Goal: Transaction & Acquisition: Purchase product/service

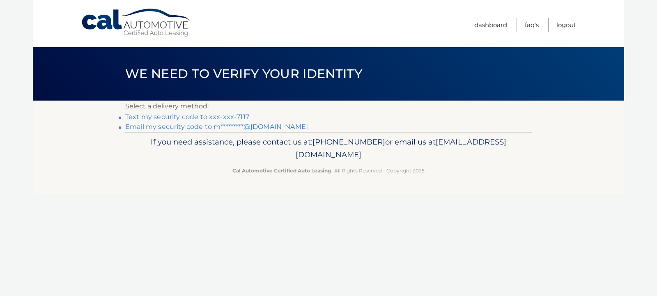
click at [173, 119] on link "Text my security code to xxx-xxx-7117" at bounding box center [187, 117] width 124 height 8
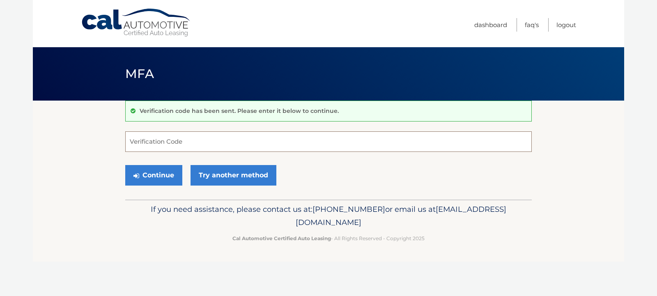
click at [135, 143] on input "Verification Code" at bounding box center [328, 141] width 407 height 21
type input "009967"
click at [150, 177] on button "Continue" at bounding box center [153, 175] width 57 height 21
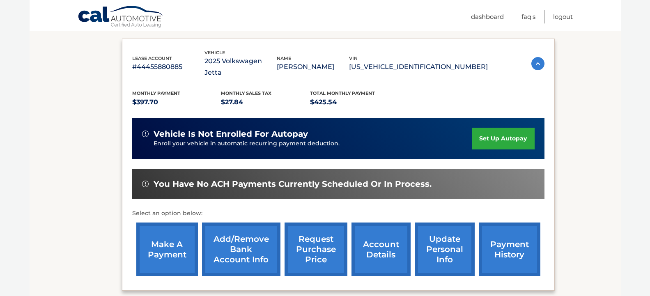
scroll to position [168, 0]
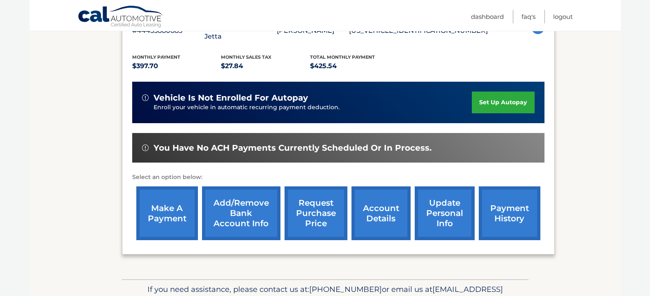
click at [168, 218] on link "make a payment" at bounding box center [167, 213] width 62 height 54
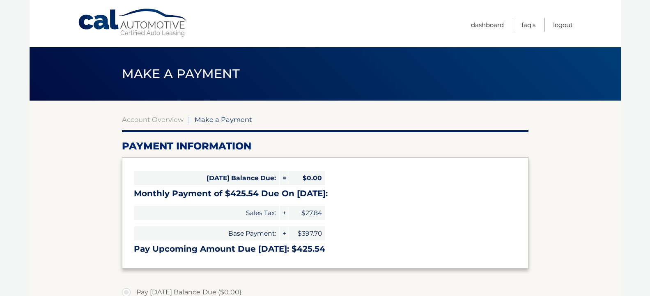
select select "ZjhiYmRjYzItNDg0YS00NTk1LWIxZGYtZTRlMDVhYjU0MTc4"
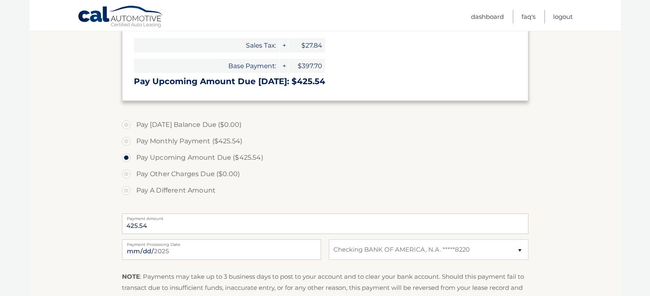
scroll to position [291, 0]
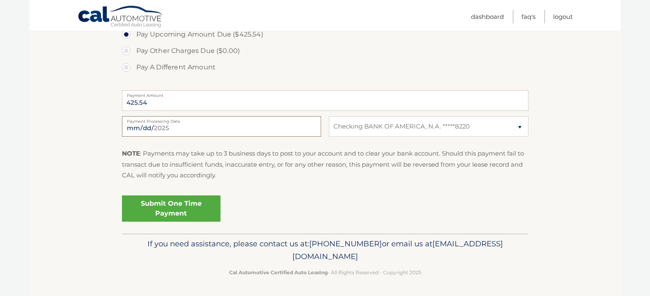
click at [312, 128] on input "2025-08-11" at bounding box center [221, 126] width 199 height 21
type input "2025-08-14"
click at [202, 214] on link "Submit One Time Payment" at bounding box center [171, 209] width 99 height 26
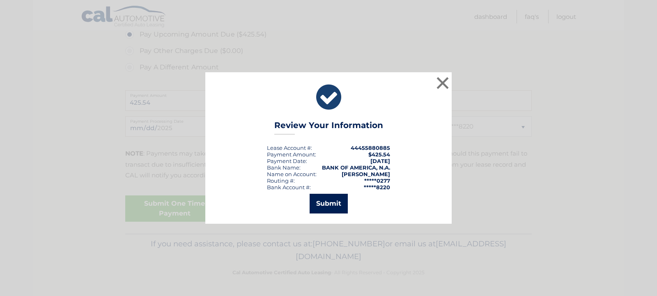
click at [327, 202] on button "Submit" at bounding box center [329, 204] width 38 height 20
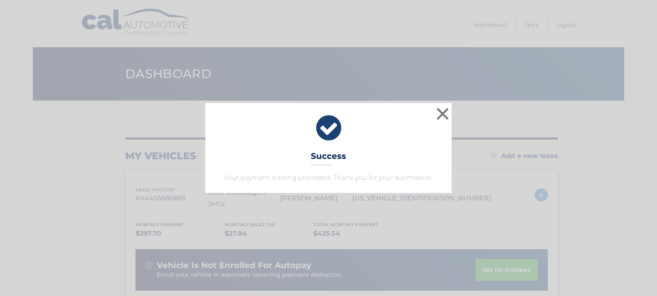
click at [467, 51] on div "× Success Your payment is being processed. Thank you for your submission. Loadi…" at bounding box center [328, 148] width 657 height 296
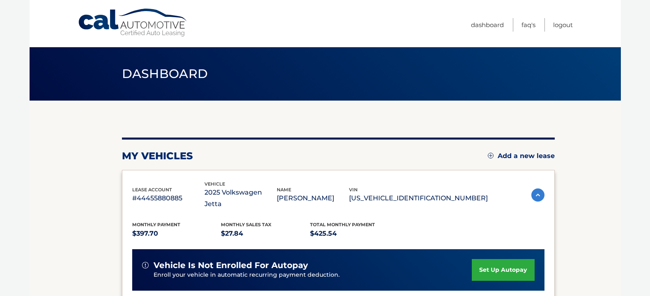
click at [586, 173] on section "my vehicles Add a new lease lease account #44455880885 vehicle 2025 Volkswagen …" at bounding box center [325, 282] width 591 height 362
